Goal: Information Seeking & Learning: Learn about a topic

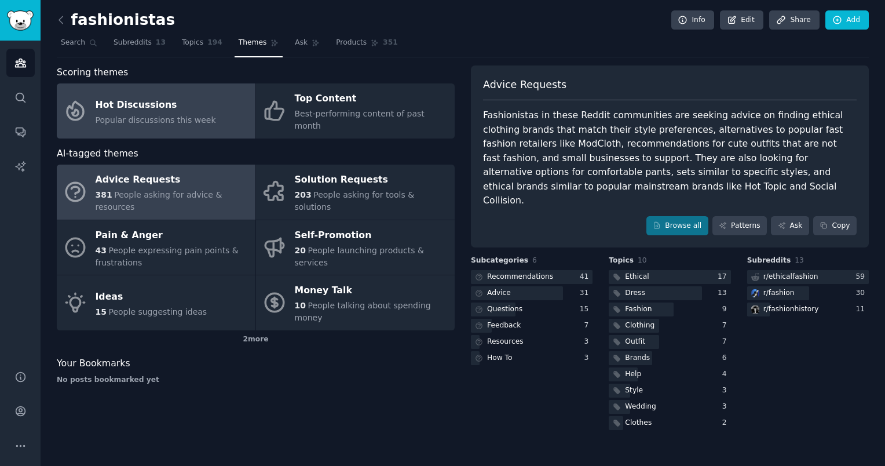
click at [162, 97] on div "Hot Discussions" at bounding box center [156, 105] width 121 height 19
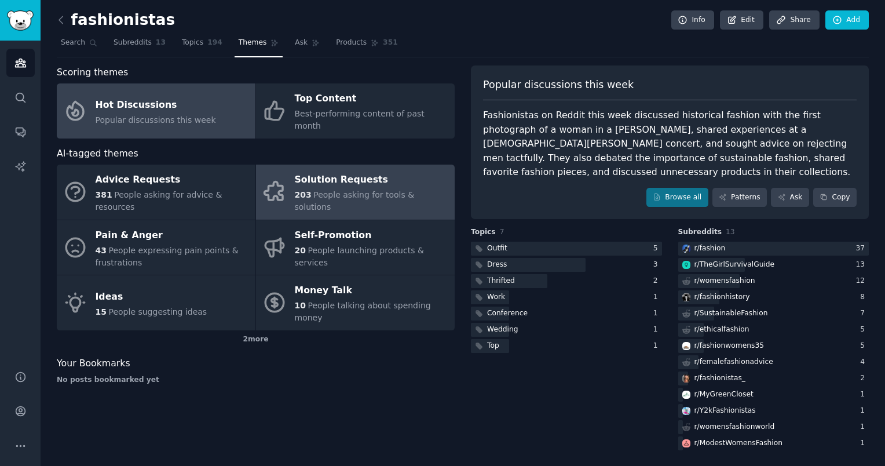
click at [334, 172] on div "Solution Requests" at bounding box center [372, 180] width 154 height 19
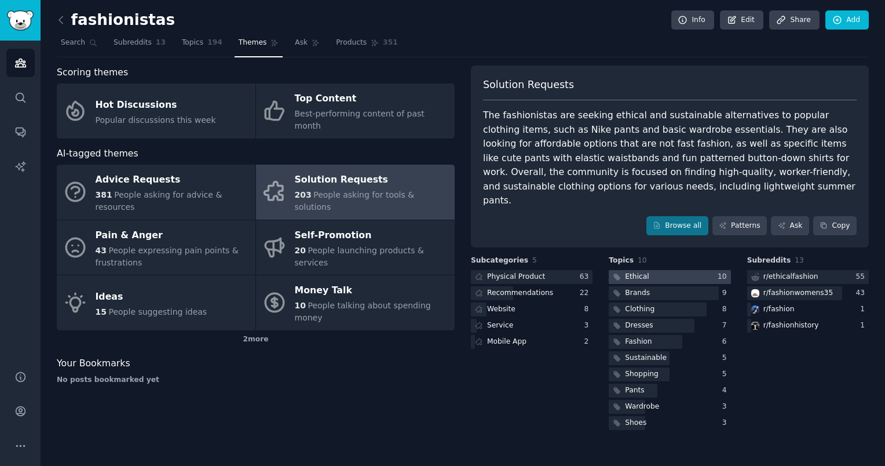
click at [669, 270] on div at bounding box center [670, 277] width 122 height 14
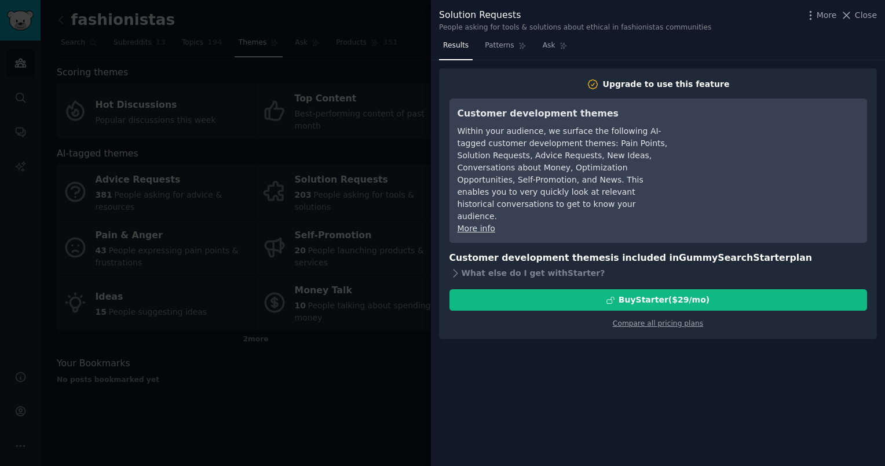
click at [402, 145] on div at bounding box center [442, 233] width 885 height 466
